Goal: Task Accomplishment & Management: Complete application form

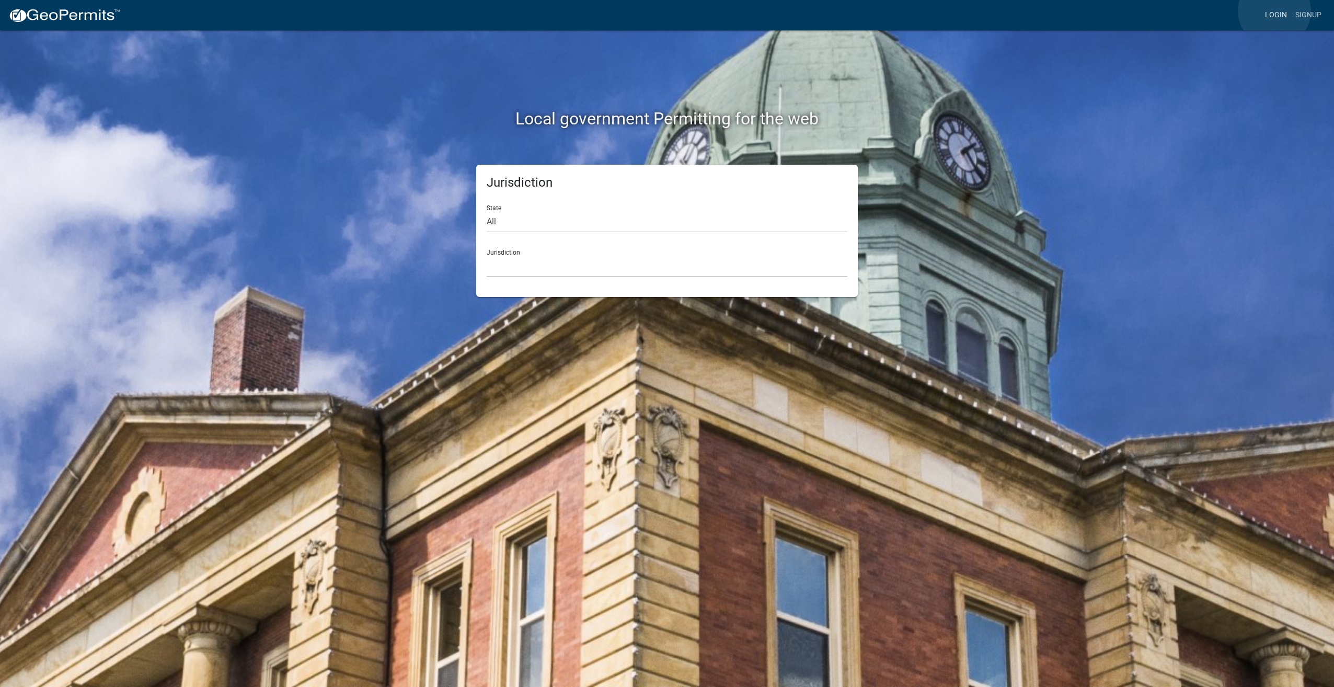
click at [1275, 11] on link "Login" at bounding box center [1276, 15] width 30 height 20
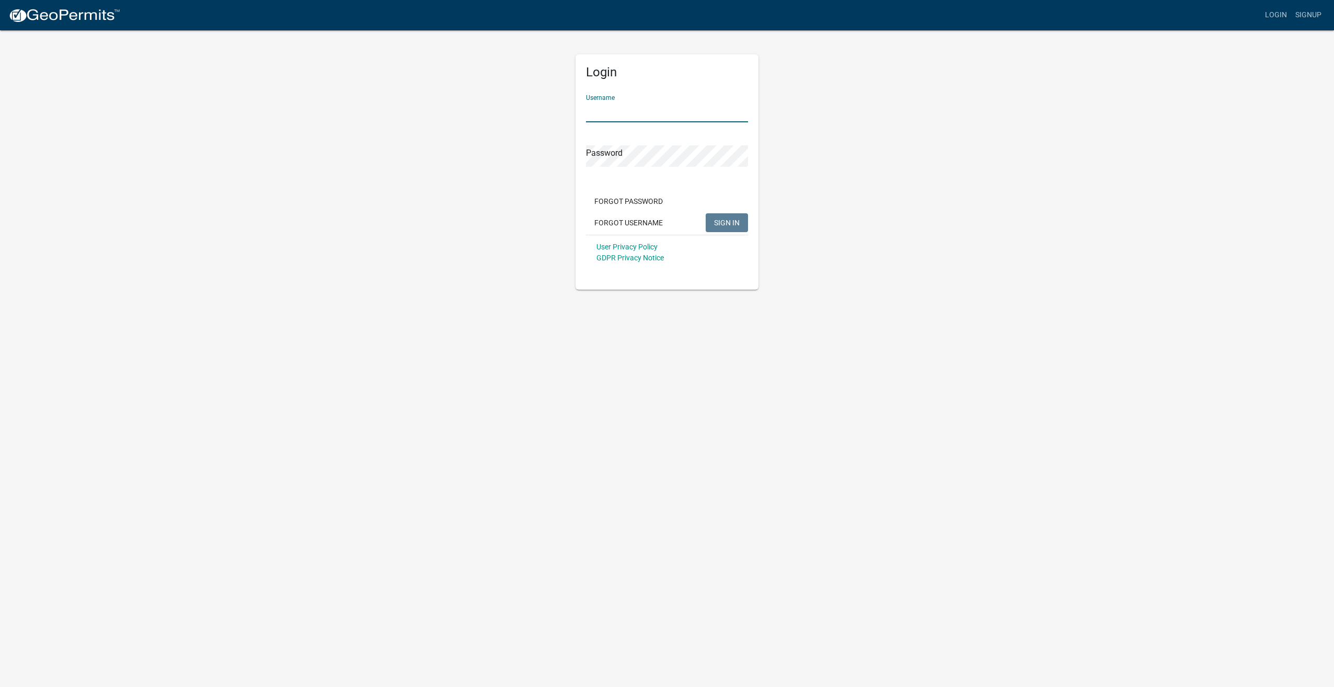
click at [624, 102] on input "Username" at bounding box center [667, 111] width 162 height 21
type input "wrijus48"
click at [706, 213] on button "SIGN IN" at bounding box center [727, 222] width 42 height 19
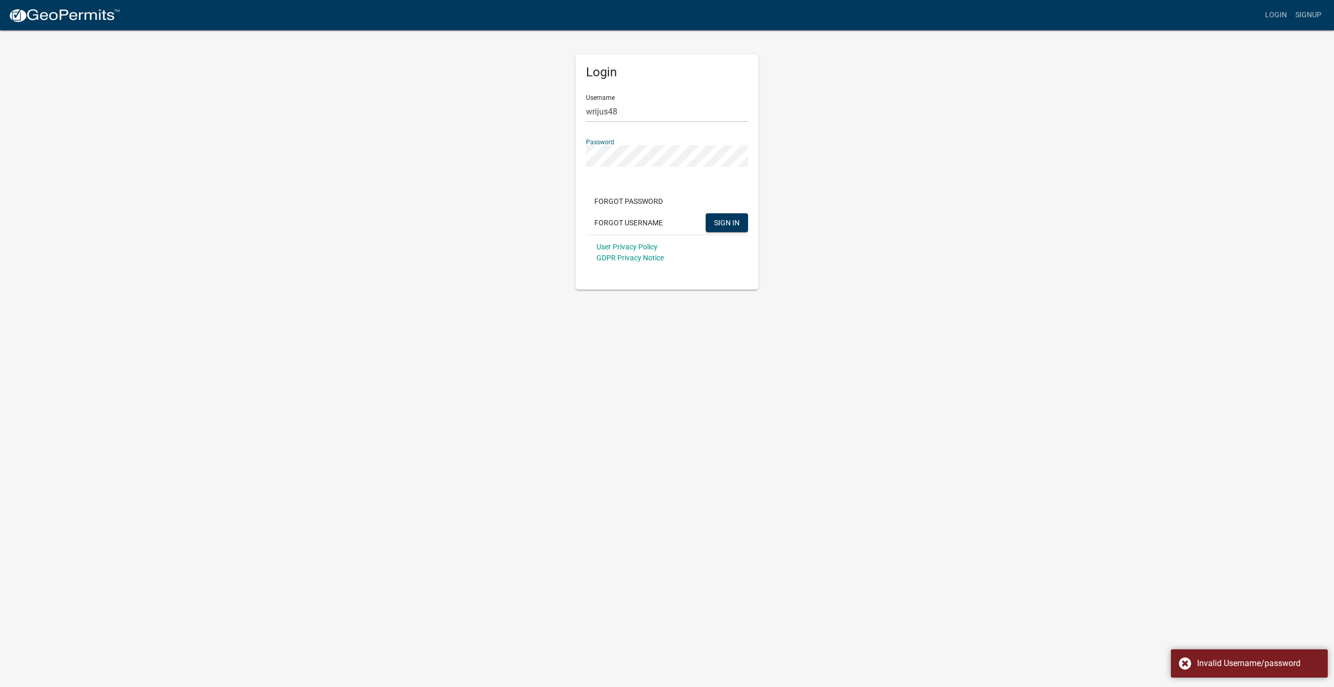
click at [706, 213] on button "SIGN IN" at bounding box center [727, 222] width 42 height 19
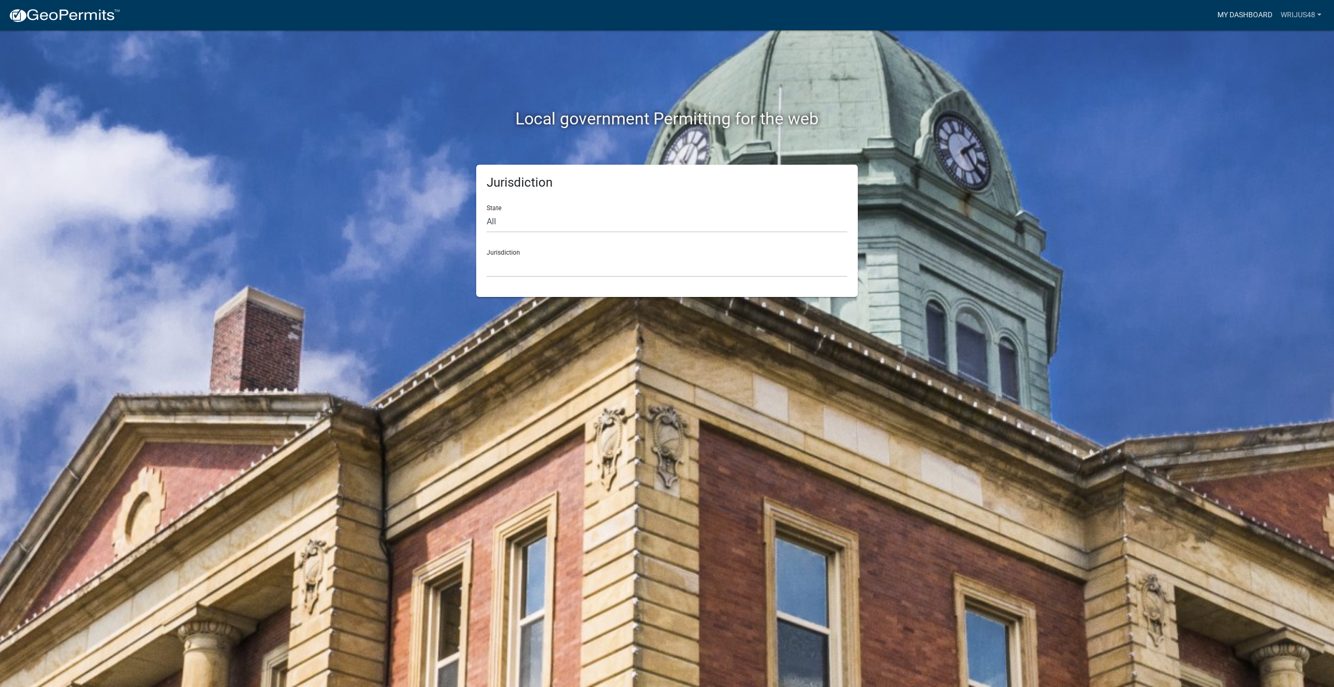
click at [1238, 15] on link "My Dashboard" at bounding box center [1245, 15] width 63 height 20
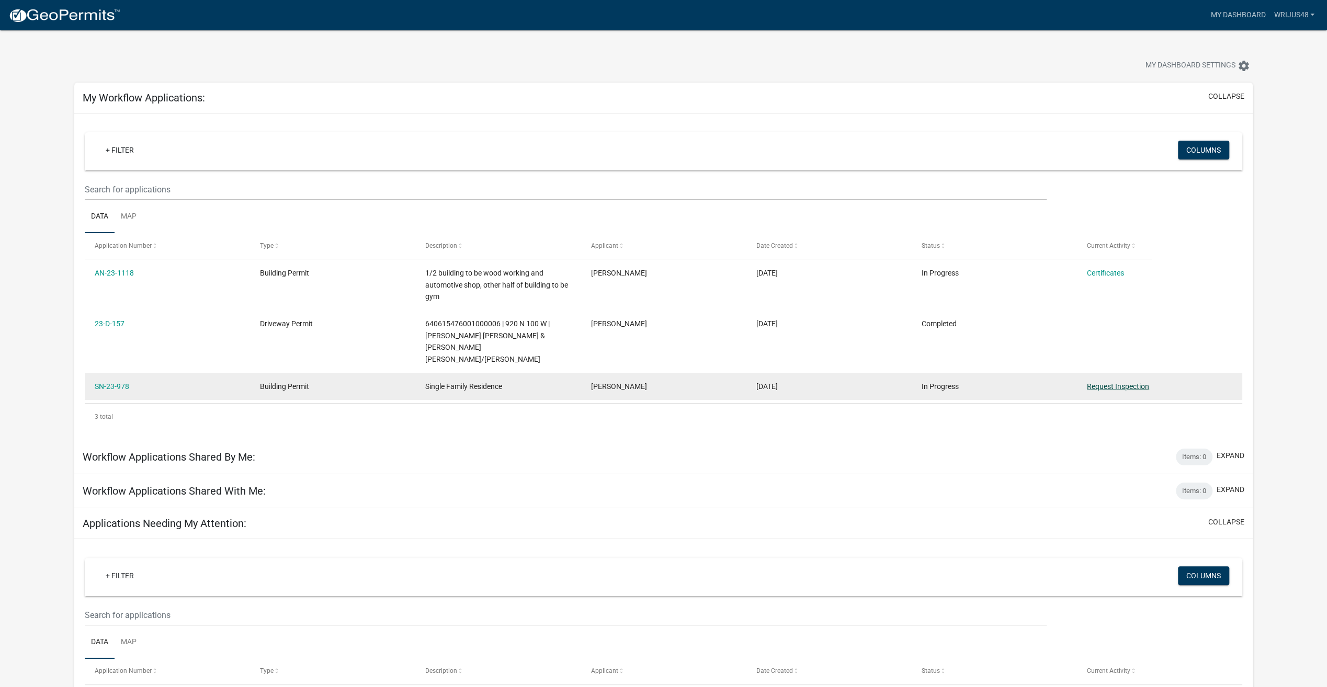
click at [1122, 382] on link "Request Inspection" at bounding box center [1118, 386] width 62 height 8
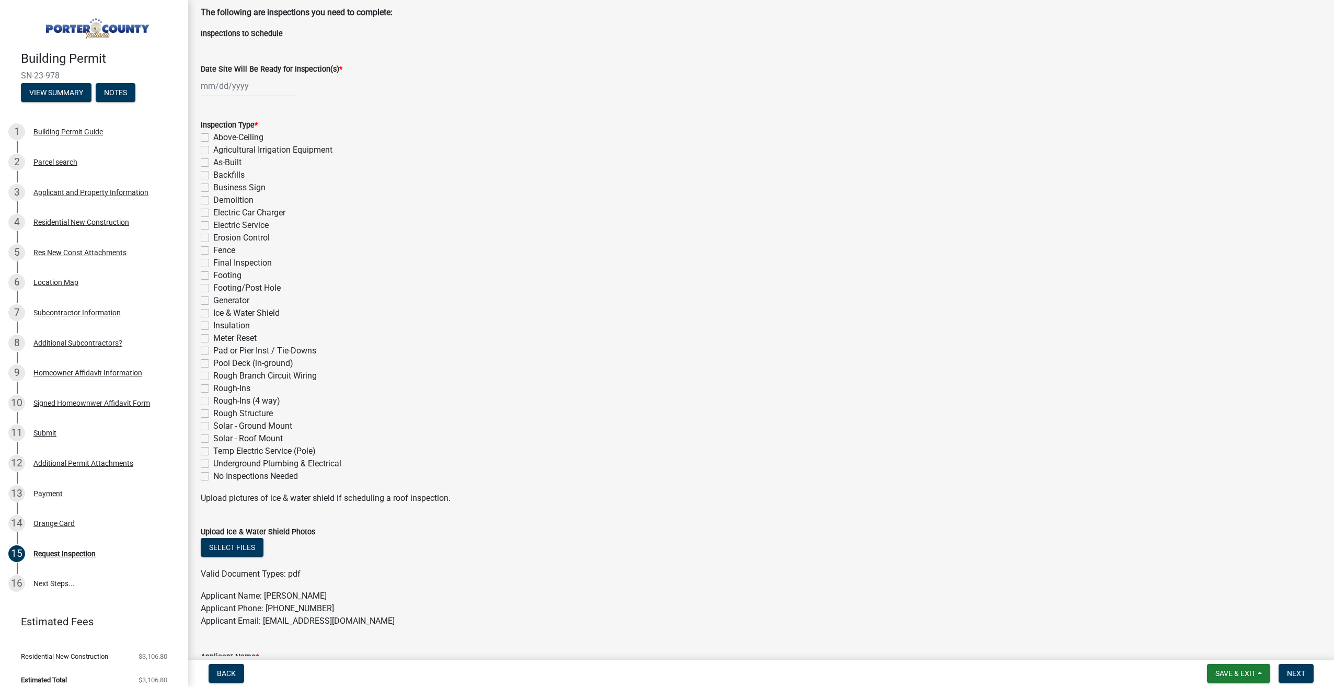
scroll to position [52, 0]
select select "9"
select select "2025"
click at [268, 92] on div "[PERSON_NAME] Feb Mar Apr [PERSON_NAME][DATE] Oct Nov [DATE] 1526 1527 1528 152…" at bounding box center [249, 85] width 96 height 21
click at [278, 175] on div "19" at bounding box center [278, 175] width 17 height 17
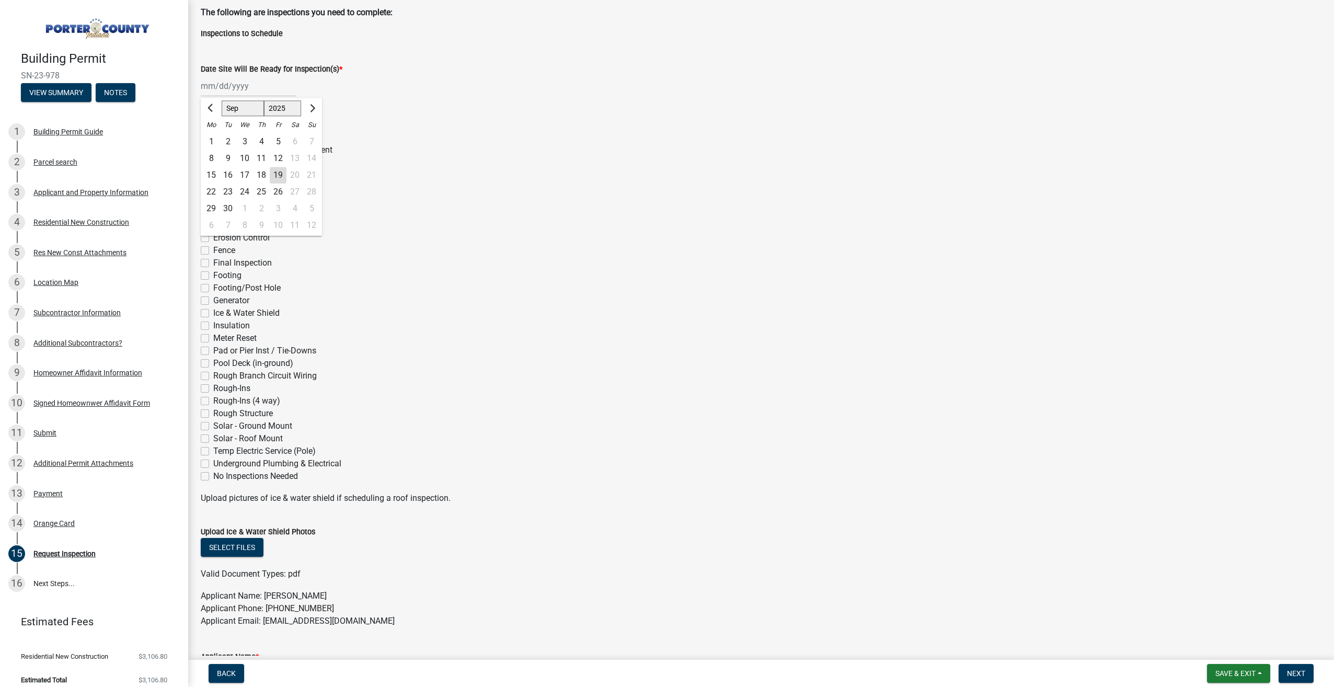
type input "[DATE]"
click at [213, 261] on label "Final Inspection" at bounding box center [242, 263] width 59 height 13
click at [213, 261] on input "Final Inspection" at bounding box center [216, 260] width 7 height 7
checkbox input "true"
checkbox input "false"
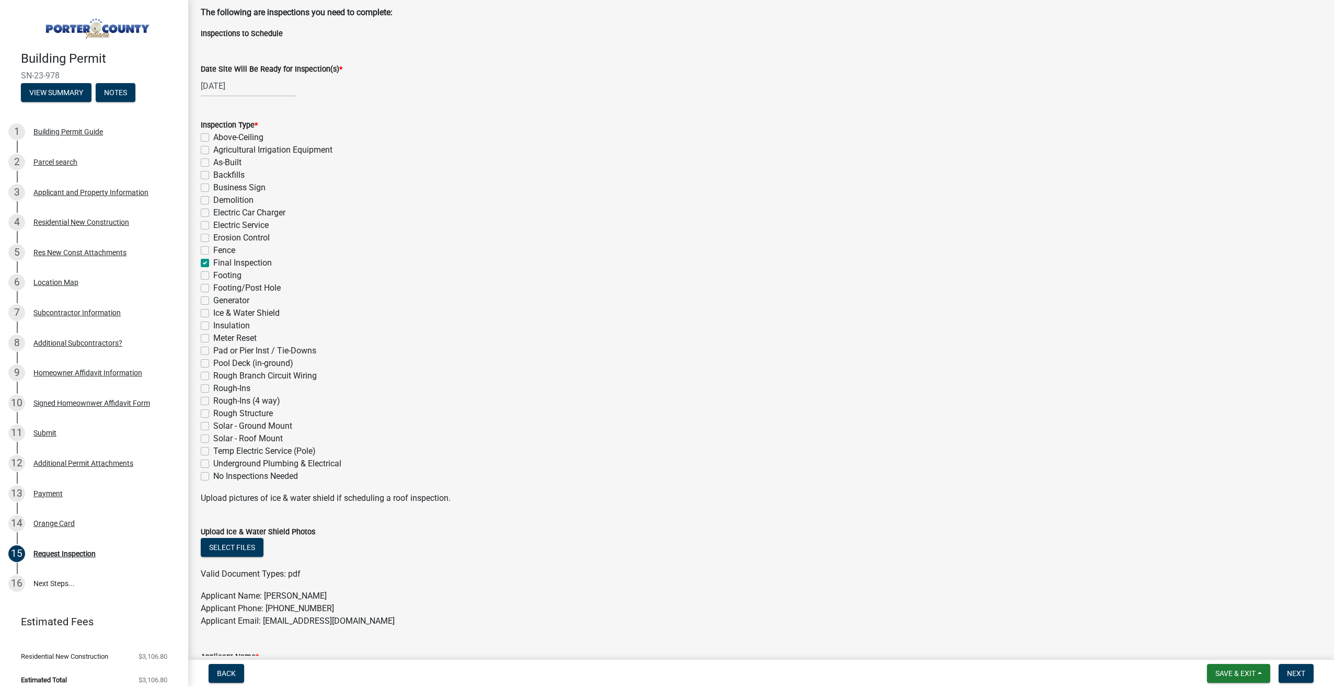
checkbox input "false"
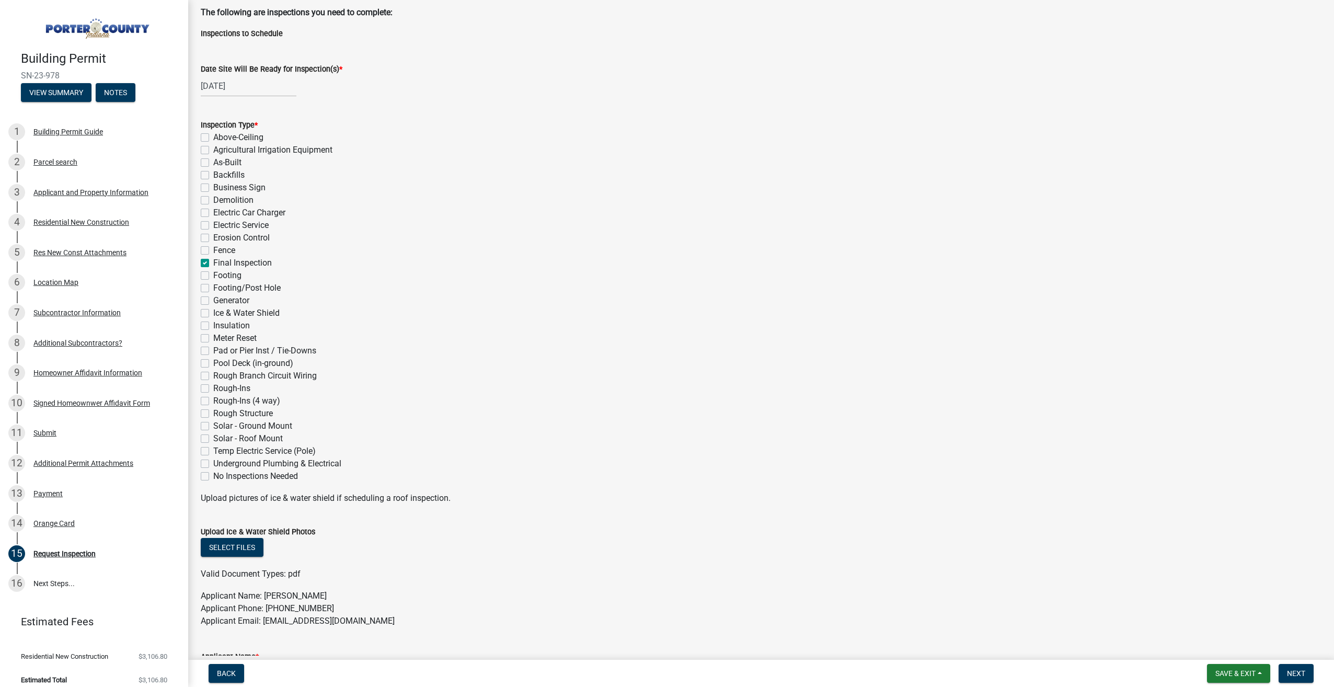
checkbox input "false"
checkbox input "true"
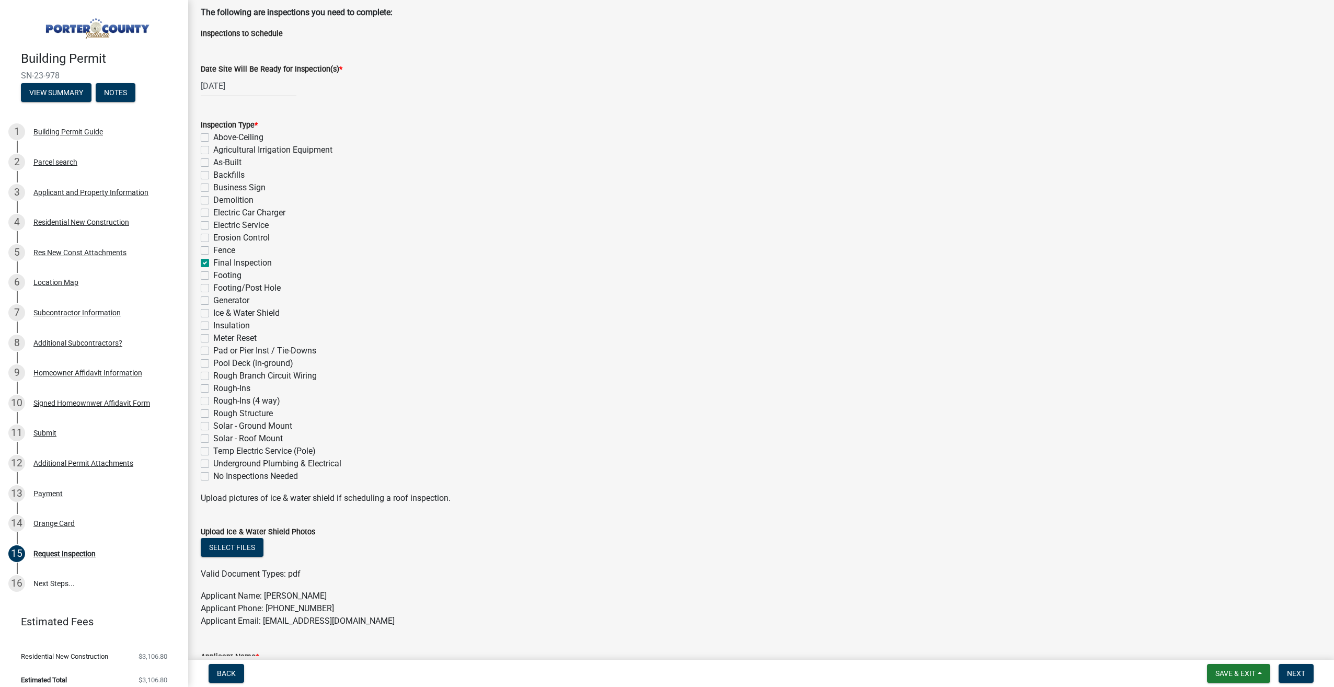
checkbox input "false"
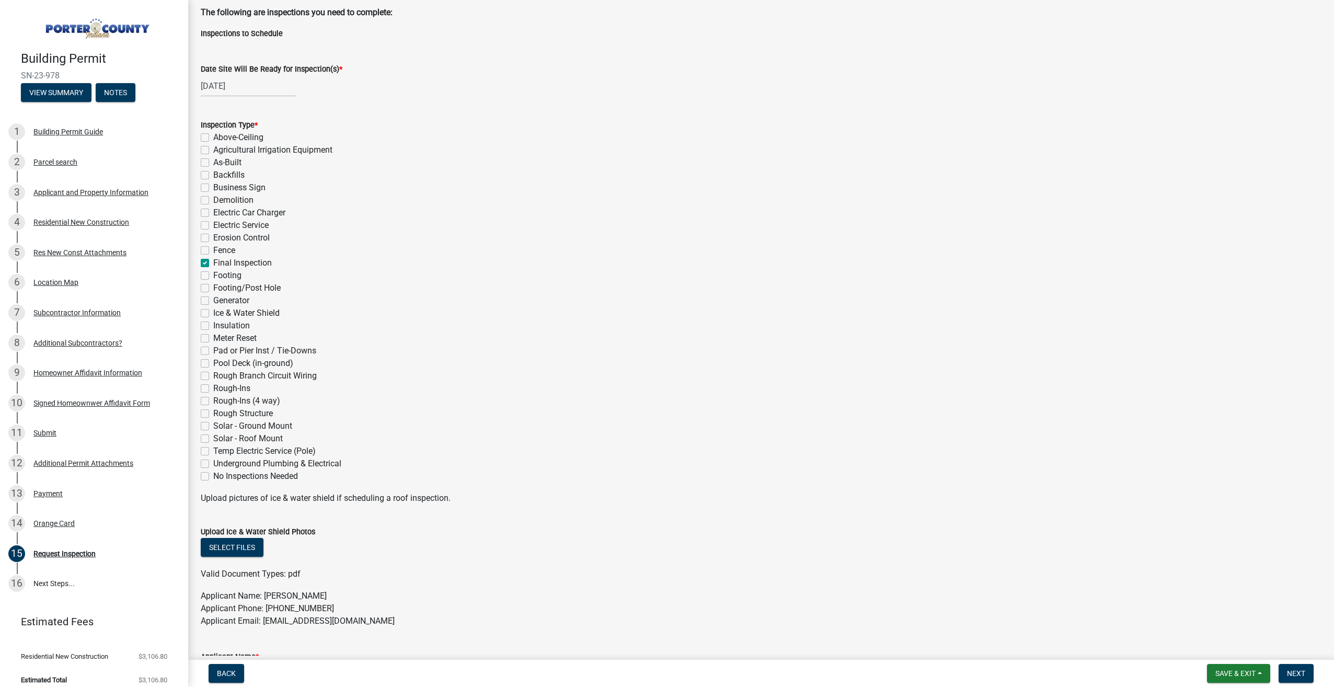
checkbox input "false"
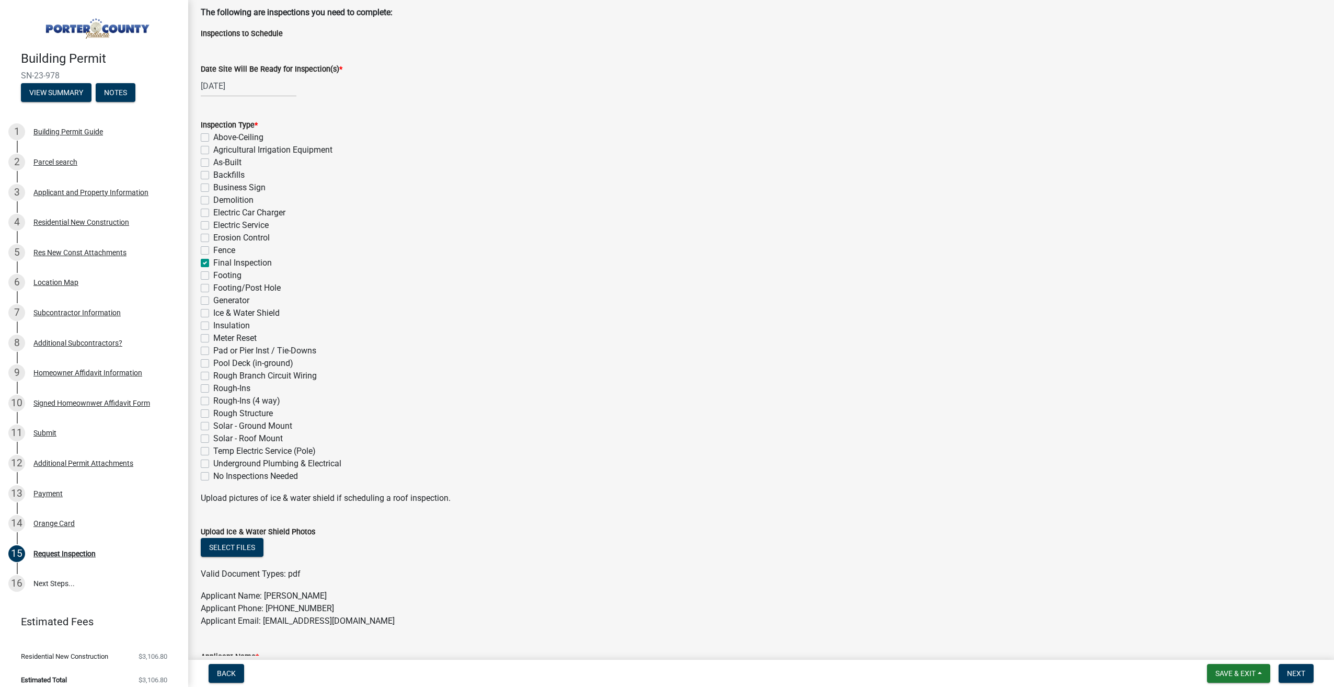
checkbox input "false"
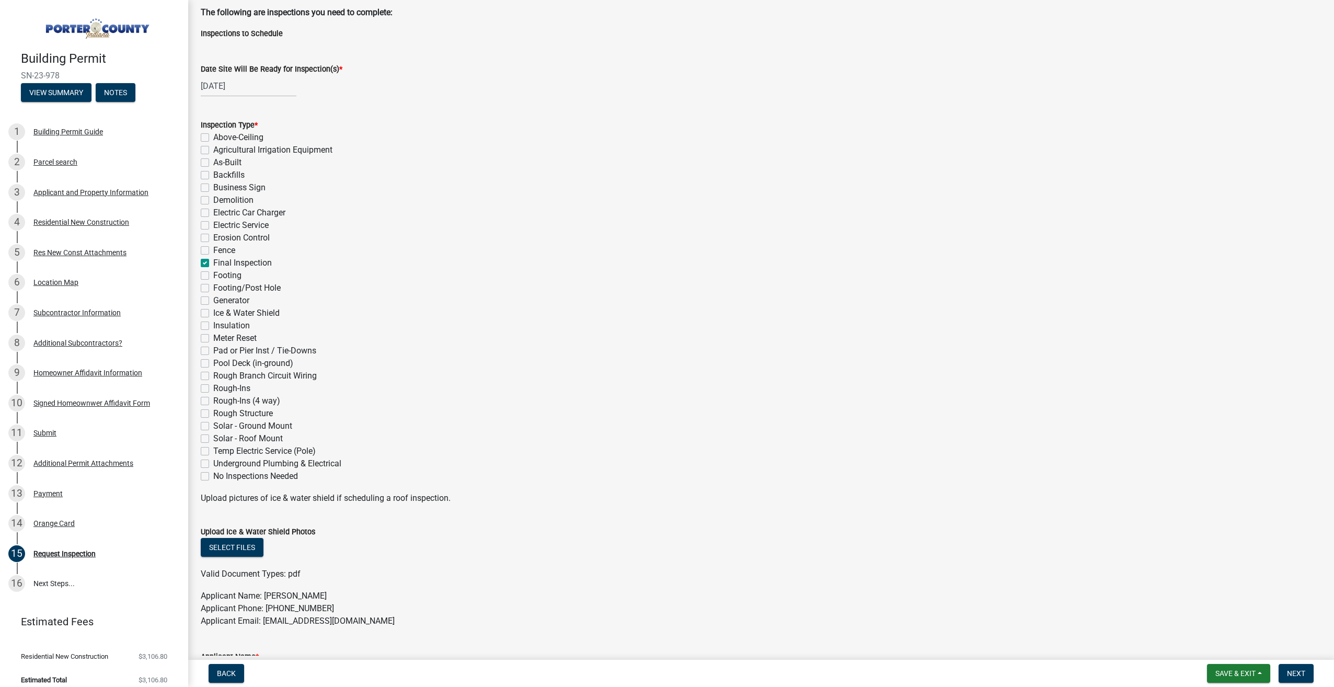
checkbox input "false"
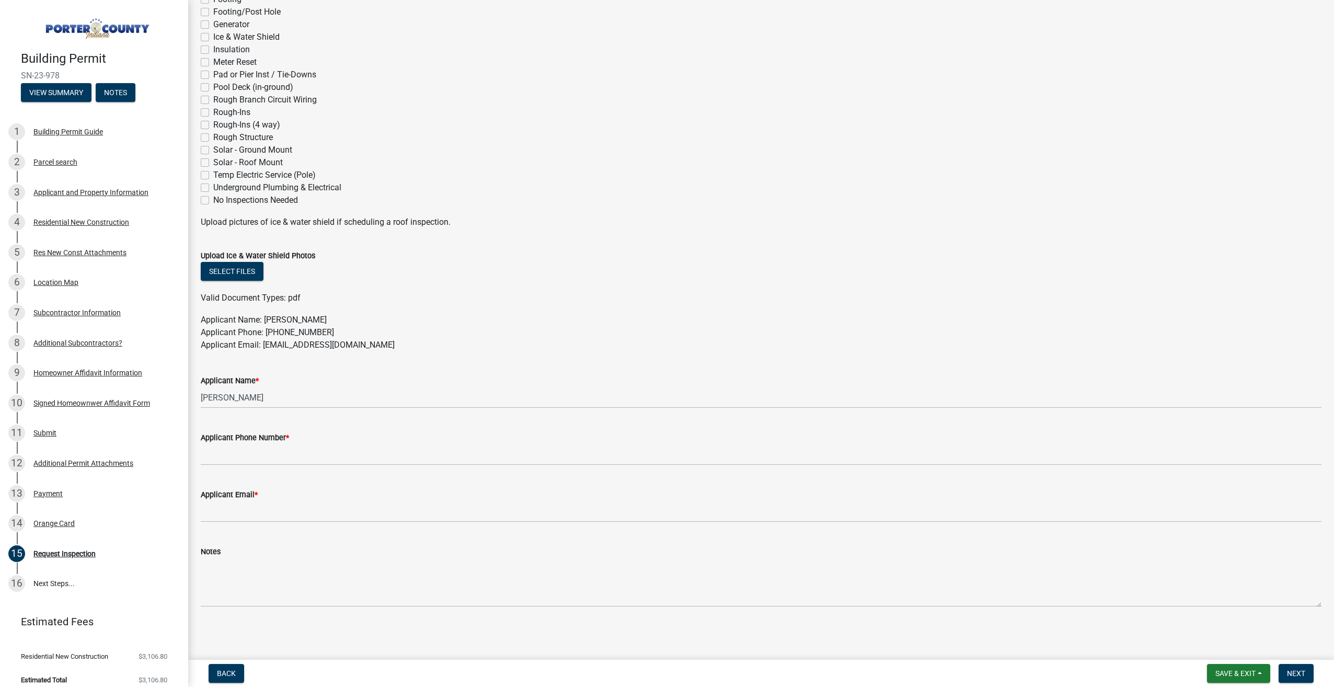
scroll to position [329, 0]
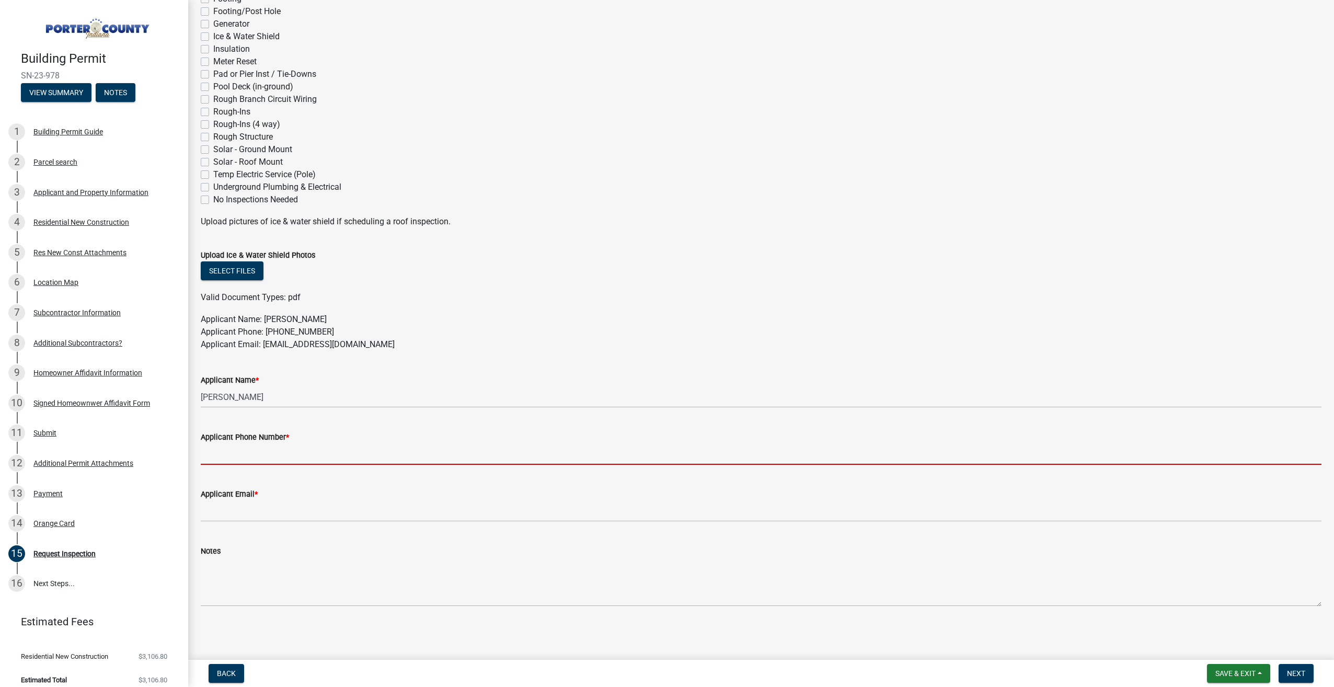
click at [282, 456] on input "Applicant Phone Number *" at bounding box center [761, 453] width 1121 height 21
type input "2193637482"
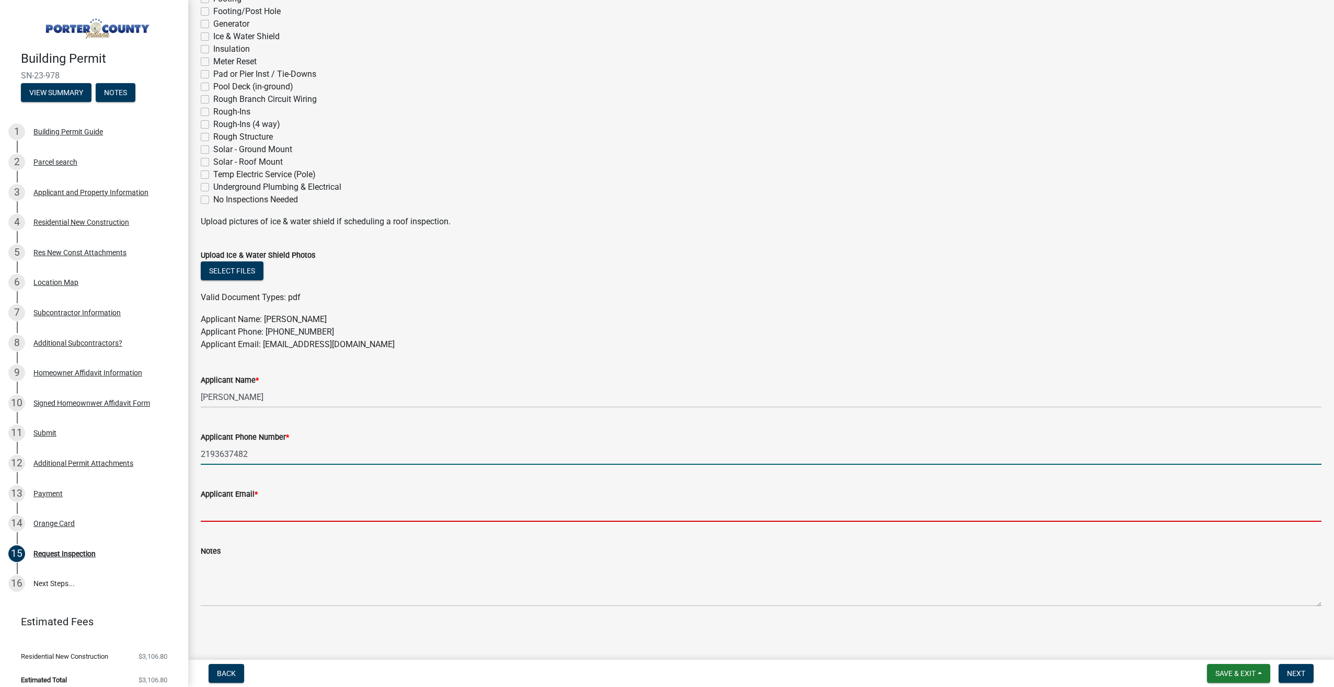
type input "[EMAIL_ADDRESS][DOMAIN_NAME]"
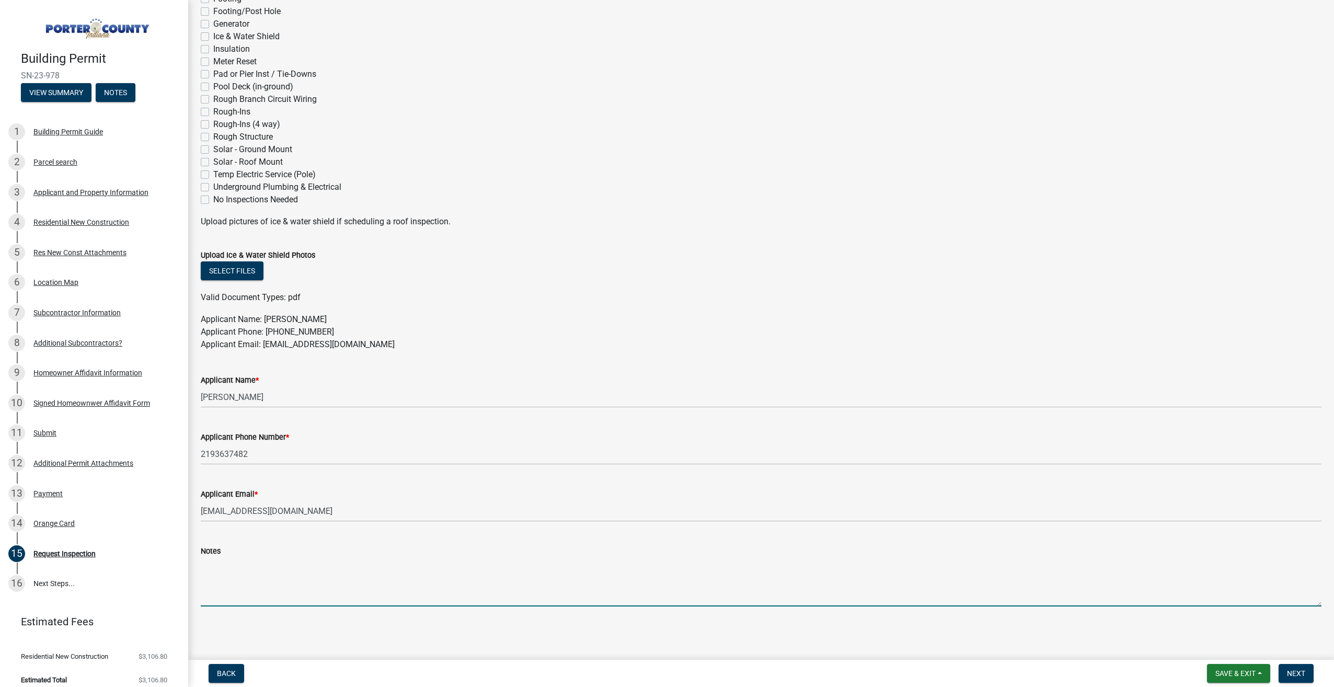
click at [248, 570] on textarea "Notes" at bounding box center [761, 581] width 1121 height 49
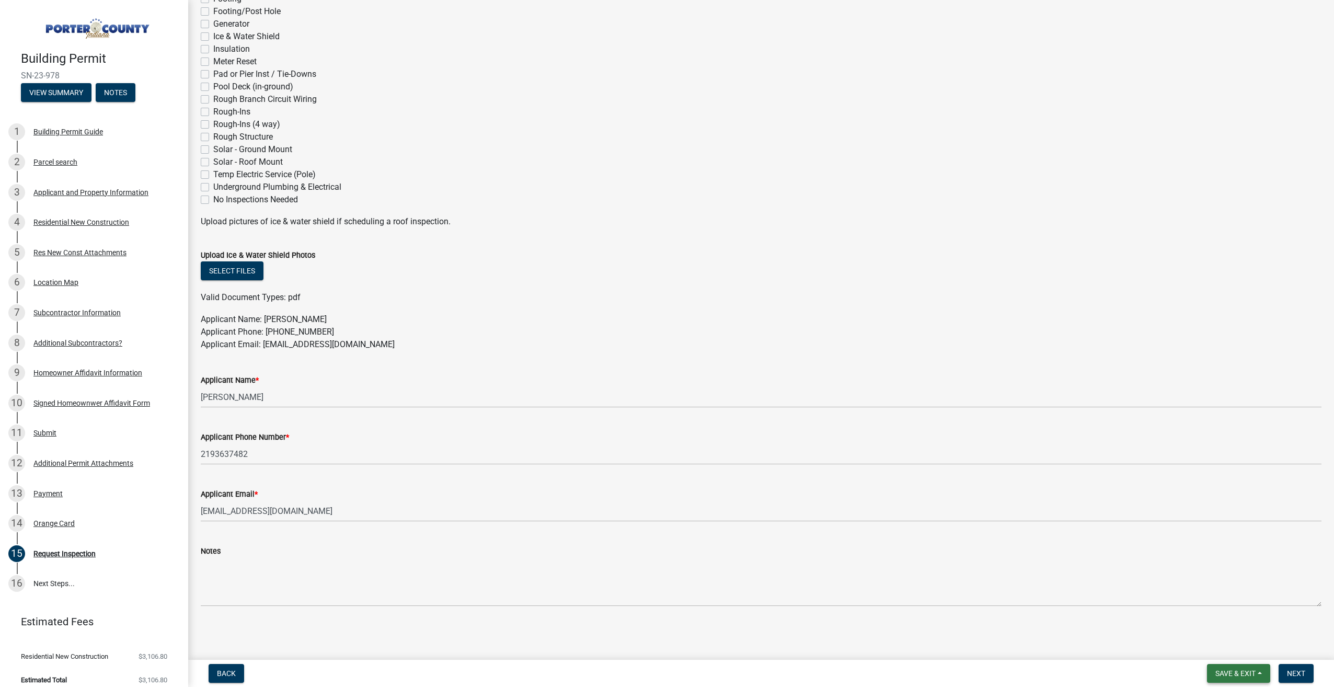
click at [1238, 672] on span "Save & Exit" at bounding box center [1236, 673] width 40 height 8
click at [1228, 646] on button "Save & Exit" at bounding box center [1229, 646] width 84 height 25
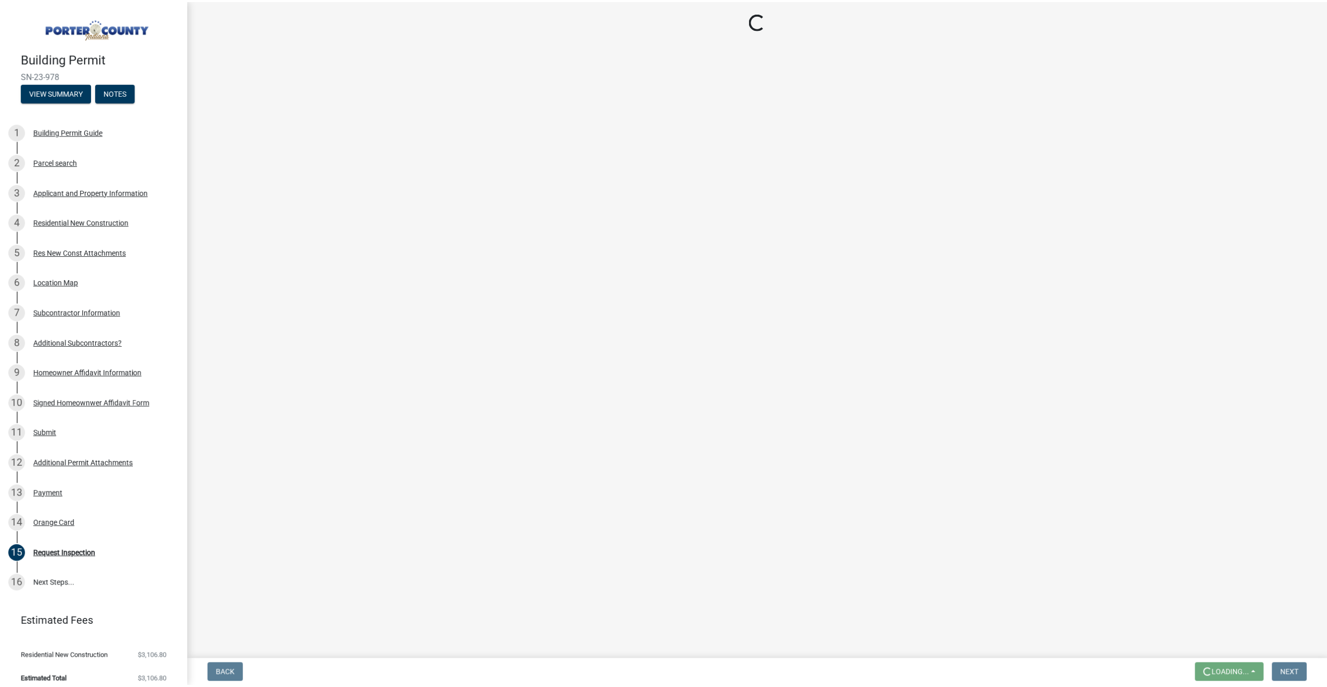
scroll to position [0, 0]
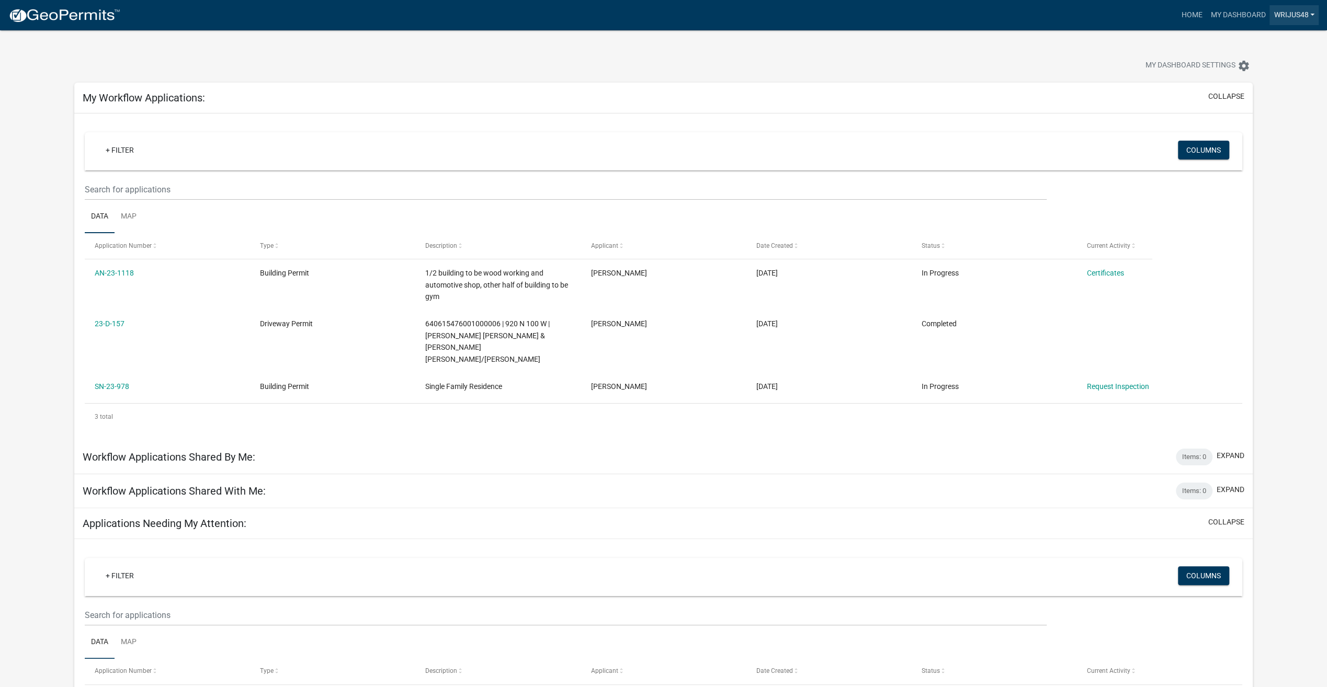
click at [1290, 9] on link "wrijus48" at bounding box center [1293, 15] width 49 height 20
click at [1274, 81] on link "Logout" at bounding box center [1277, 76] width 84 height 25
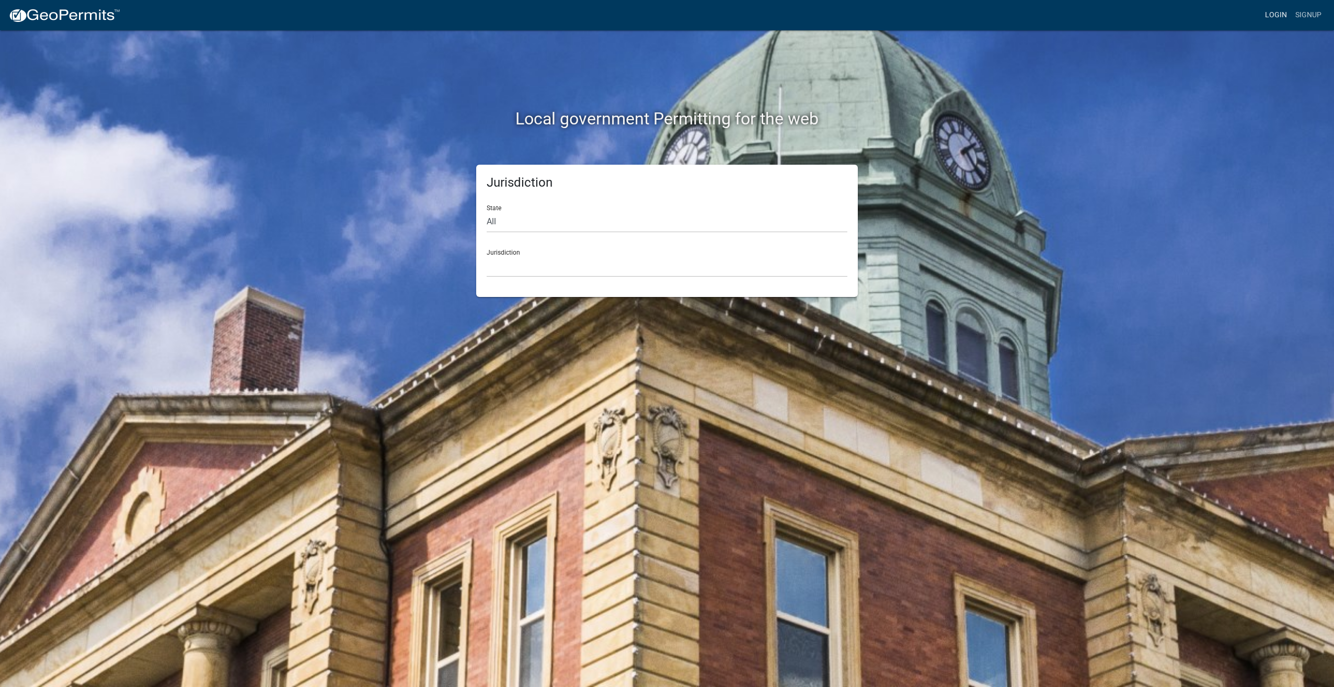
click at [1276, 15] on link "Login" at bounding box center [1276, 15] width 30 height 20
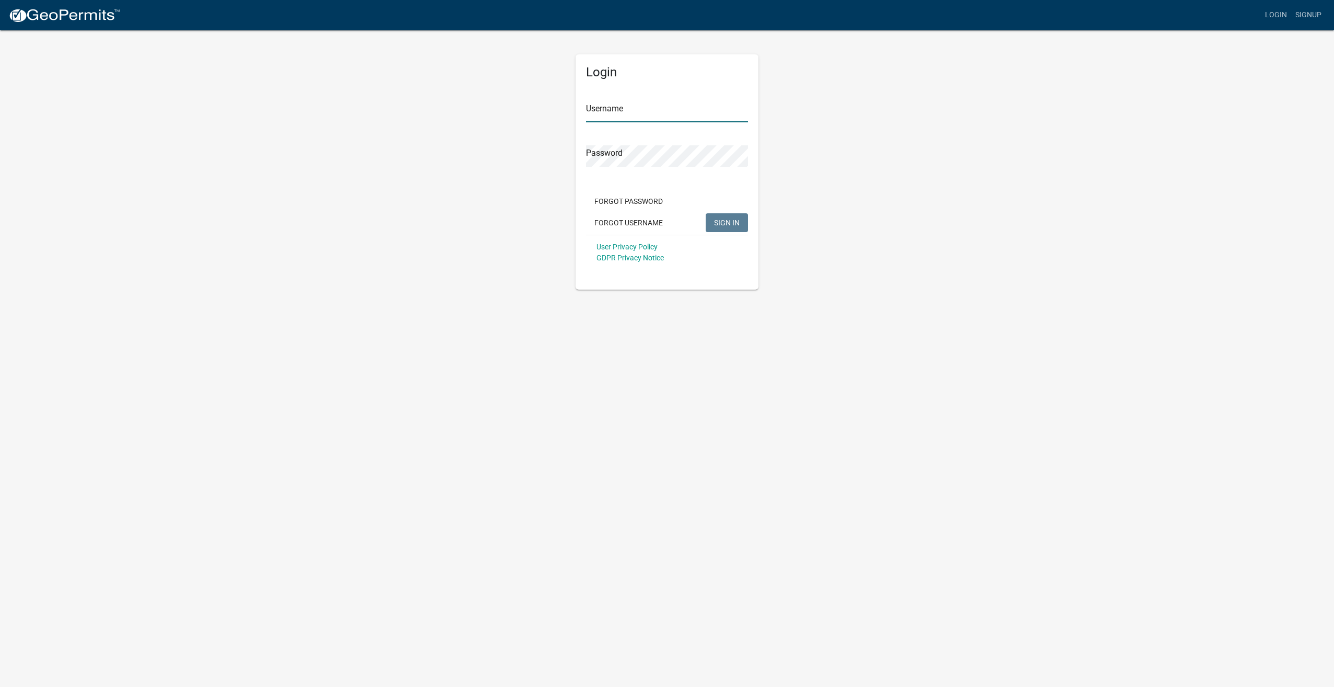
click at [604, 115] on input "Username" at bounding box center [667, 111] width 162 height 21
type input "wrijus48"
click at [706, 213] on button "SIGN IN" at bounding box center [727, 222] width 42 height 19
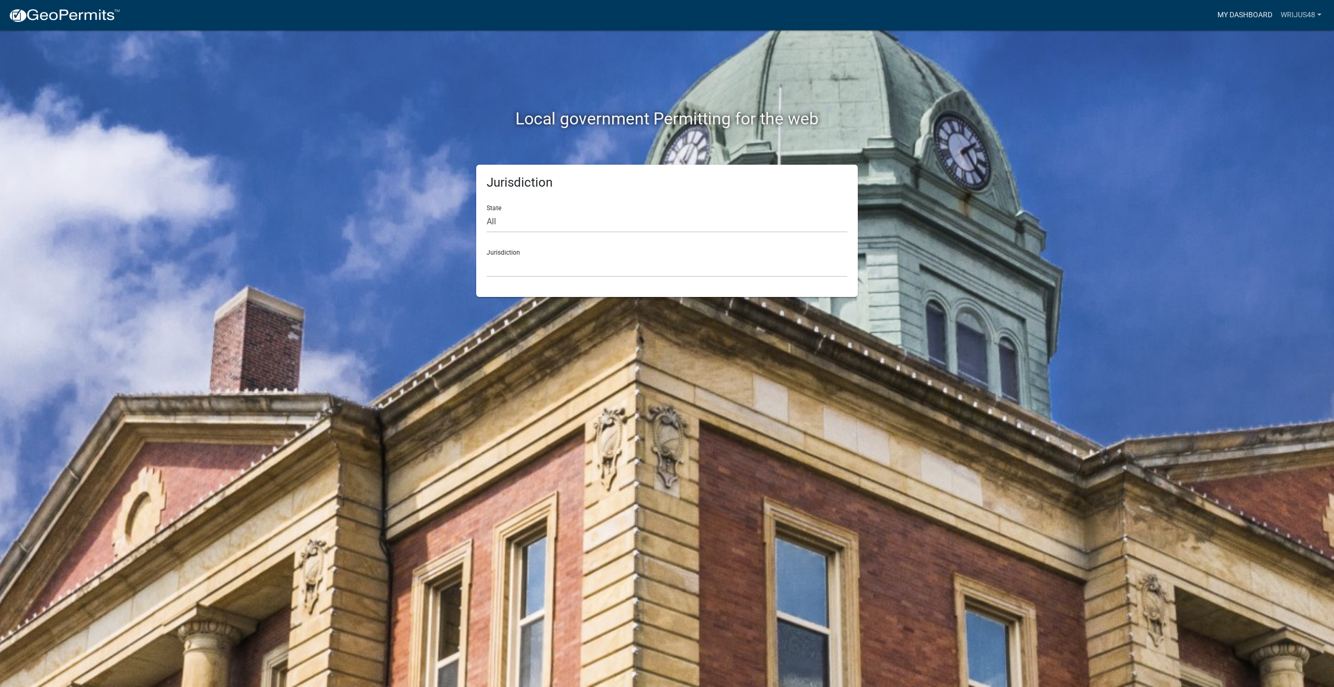
click at [1243, 16] on link "My Dashboard" at bounding box center [1245, 15] width 63 height 20
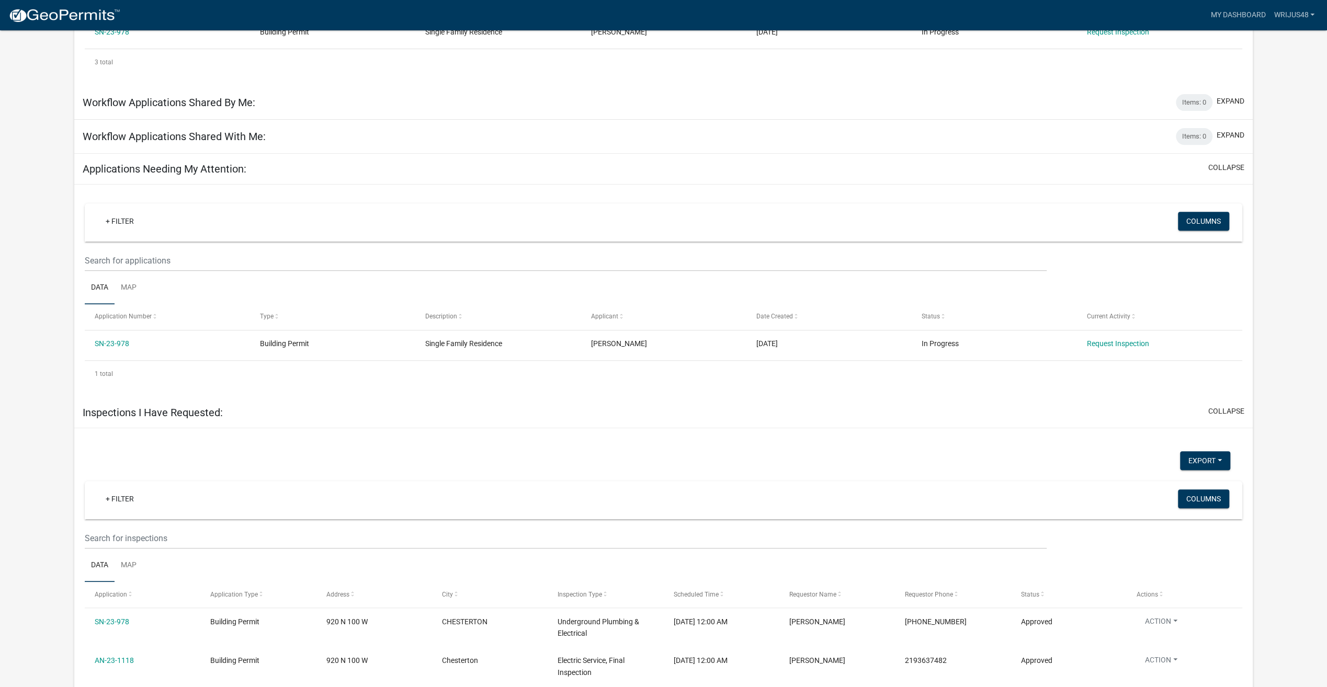
scroll to position [454, 0]
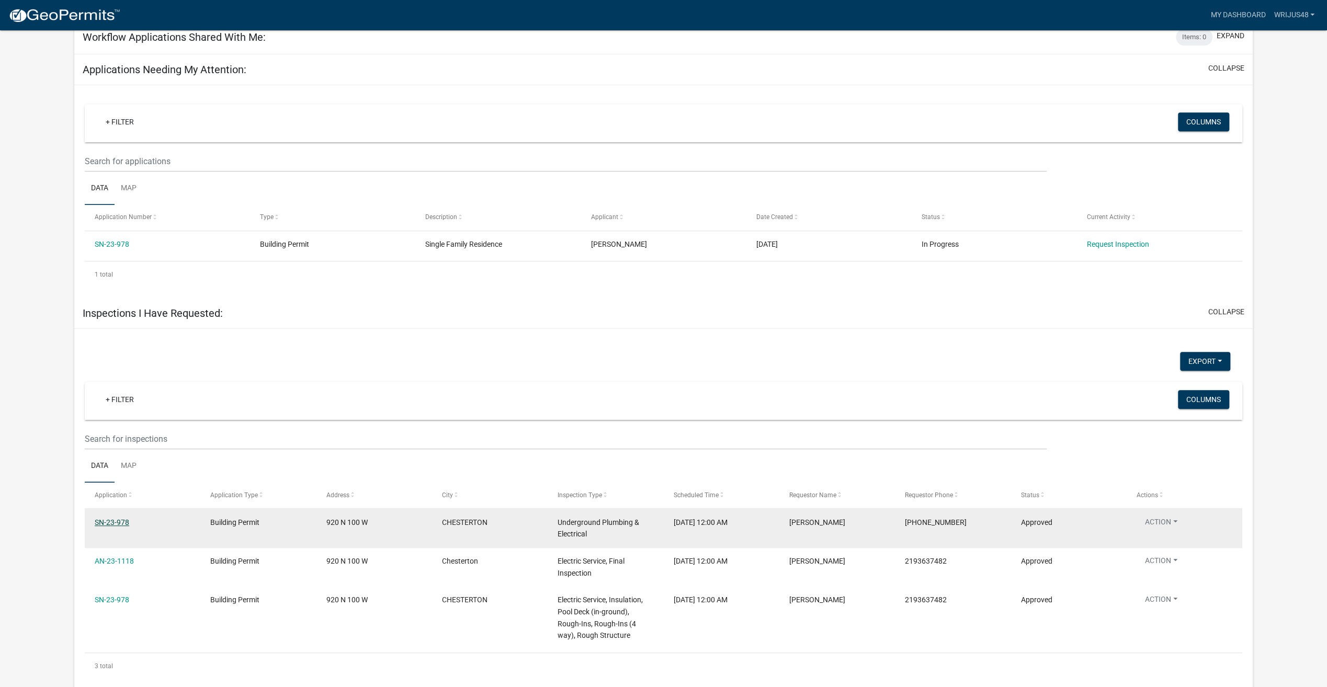
click at [115, 518] on link "SN-23-978" at bounding box center [112, 522] width 35 height 8
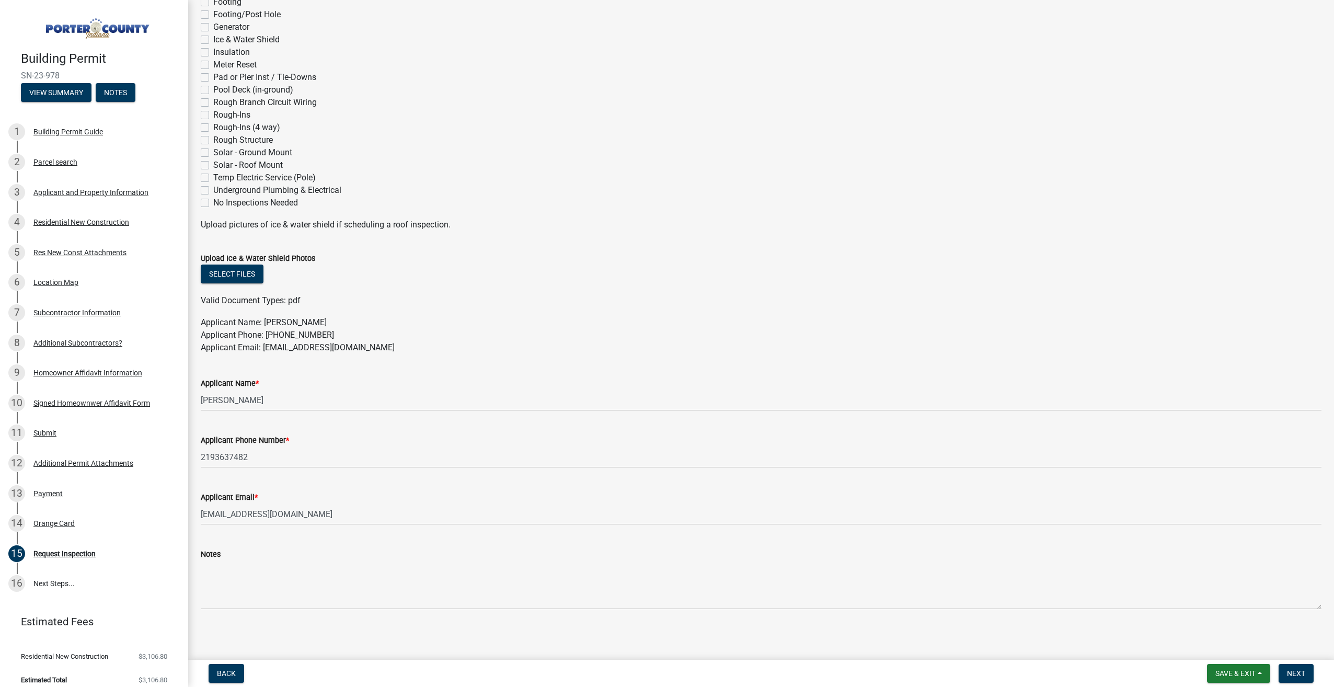
scroll to position [329, 0]
click at [234, 268] on button "Select files" at bounding box center [232, 270] width 63 height 19
click at [246, 268] on button "Select files" at bounding box center [232, 270] width 63 height 19
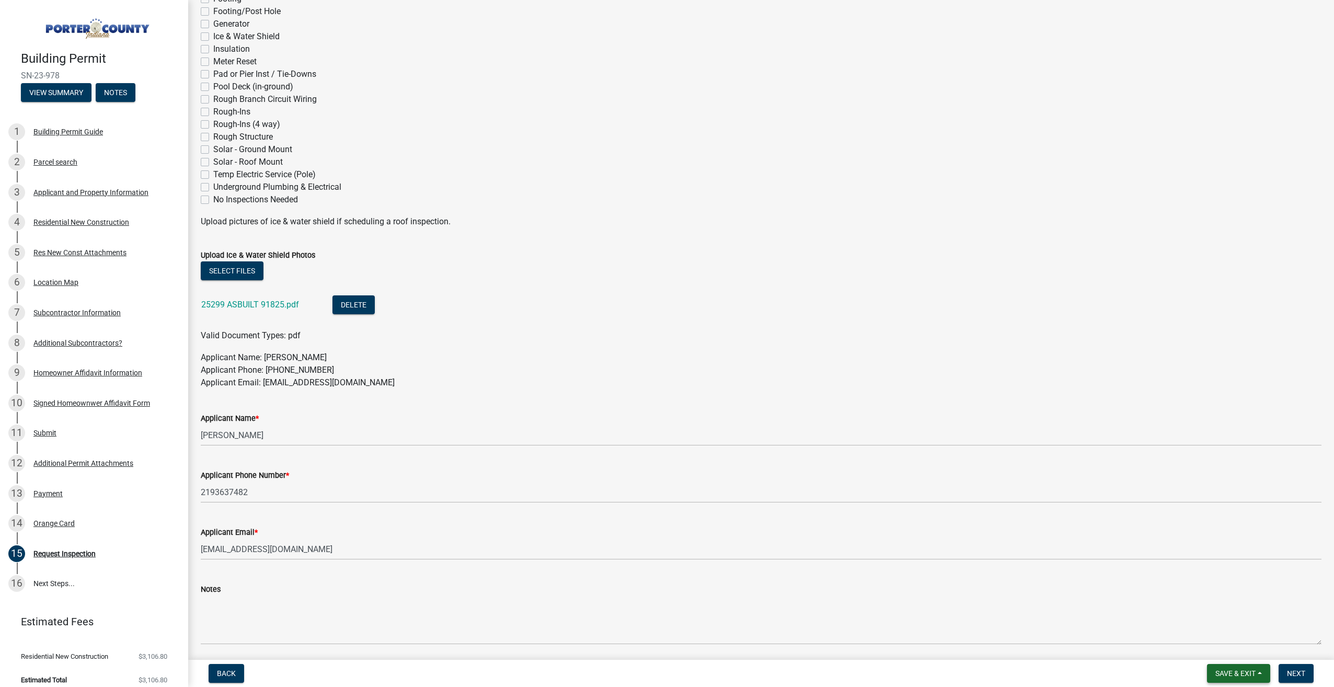
click at [1235, 672] on span "Save & Exit" at bounding box center [1236, 673] width 40 height 8
click at [1222, 624] on button "Save" at bounding box center [1229, 621] width 84 height 25
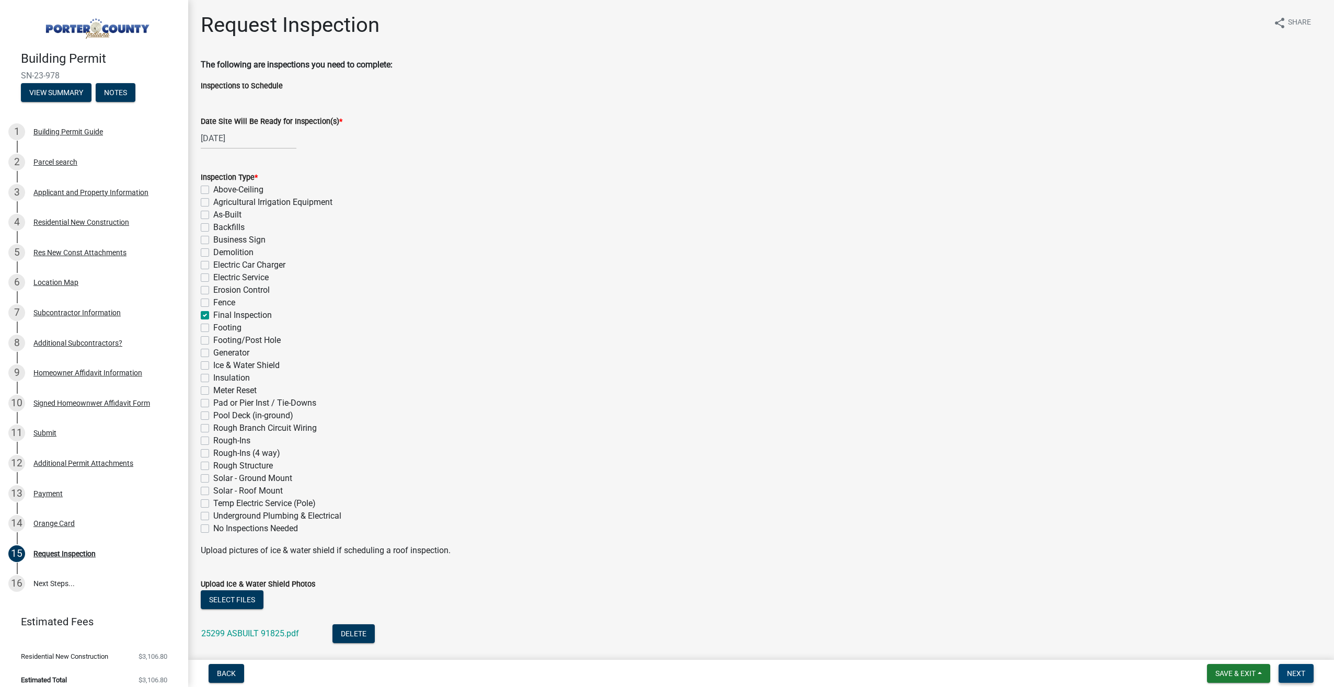
click at [1307, 674] on button "Next" at bounding box center [1296, 673] width 35 height 19
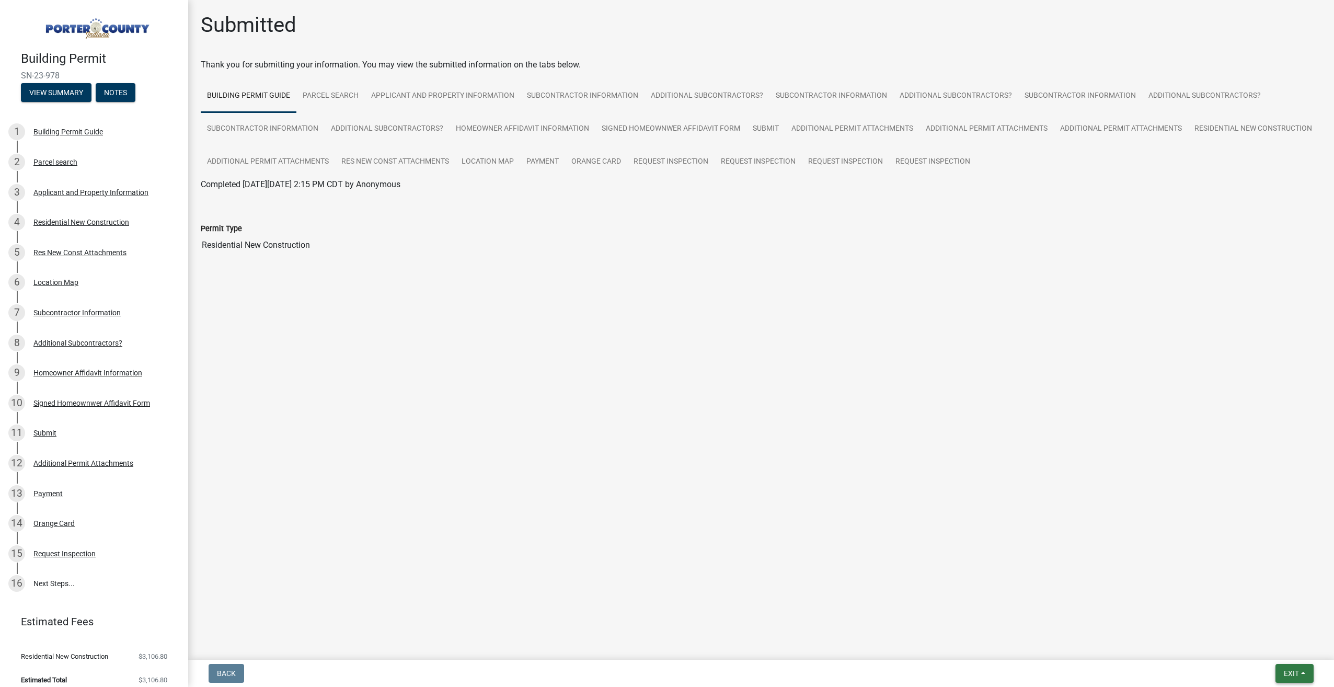
click at [1310, 680] on button "Exit" at bounding box center [1295, 673] width 38 height 19
click at [1277, 646] on button "Save & Exit" at bounding box center [1273, 646] width 84 height 25
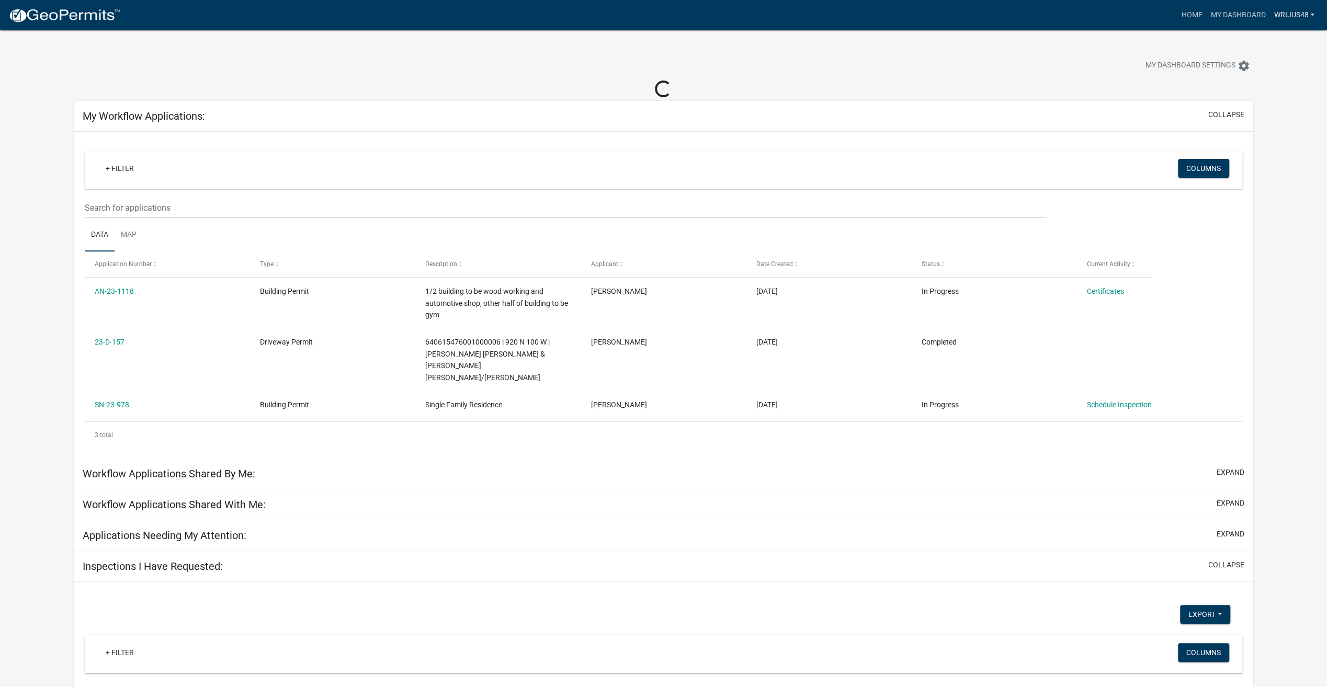
click at [1305, 16] on link "wrijus48" at bounding box center [1293, 15] width 49 height 20
click at [1254, 79] on link "Logout" at bounding box center [1277, 76] width 84 height 25
